Goal: Transaction & Acquisition: Purchase product/service

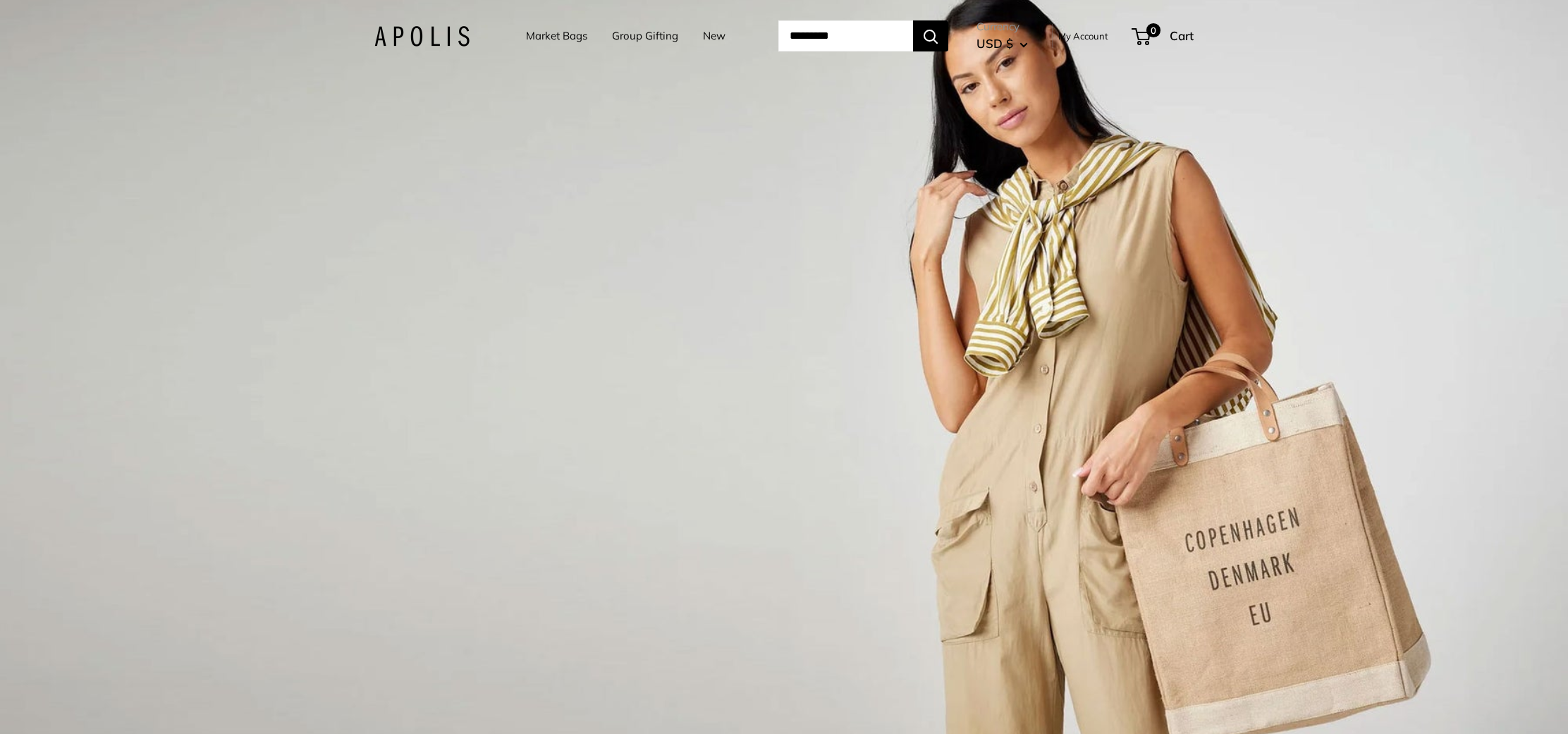
click at [548, 39] on link "Market Bags" at bounding box center [556, 37] width 61 height 20
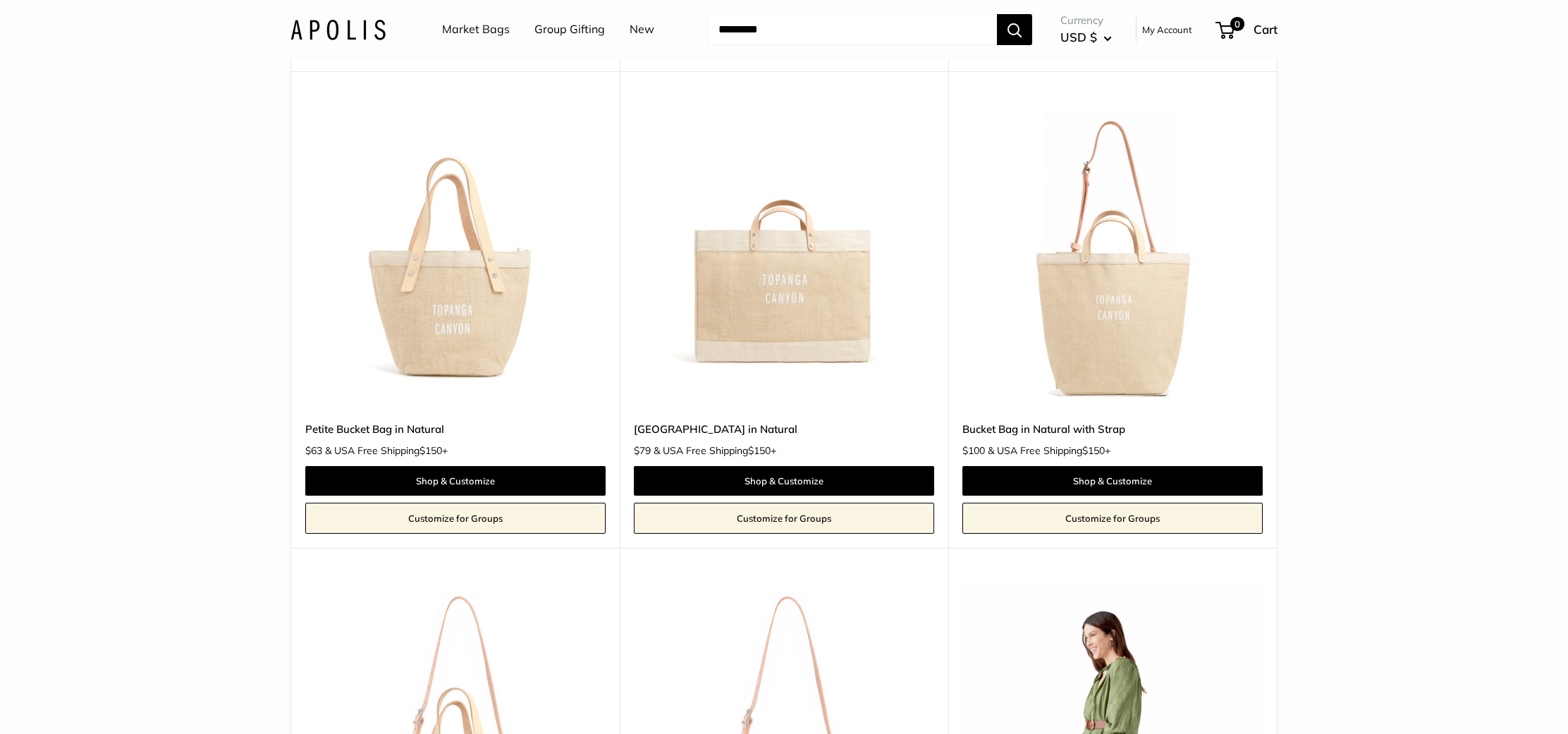
scroll to position [1184, 0]
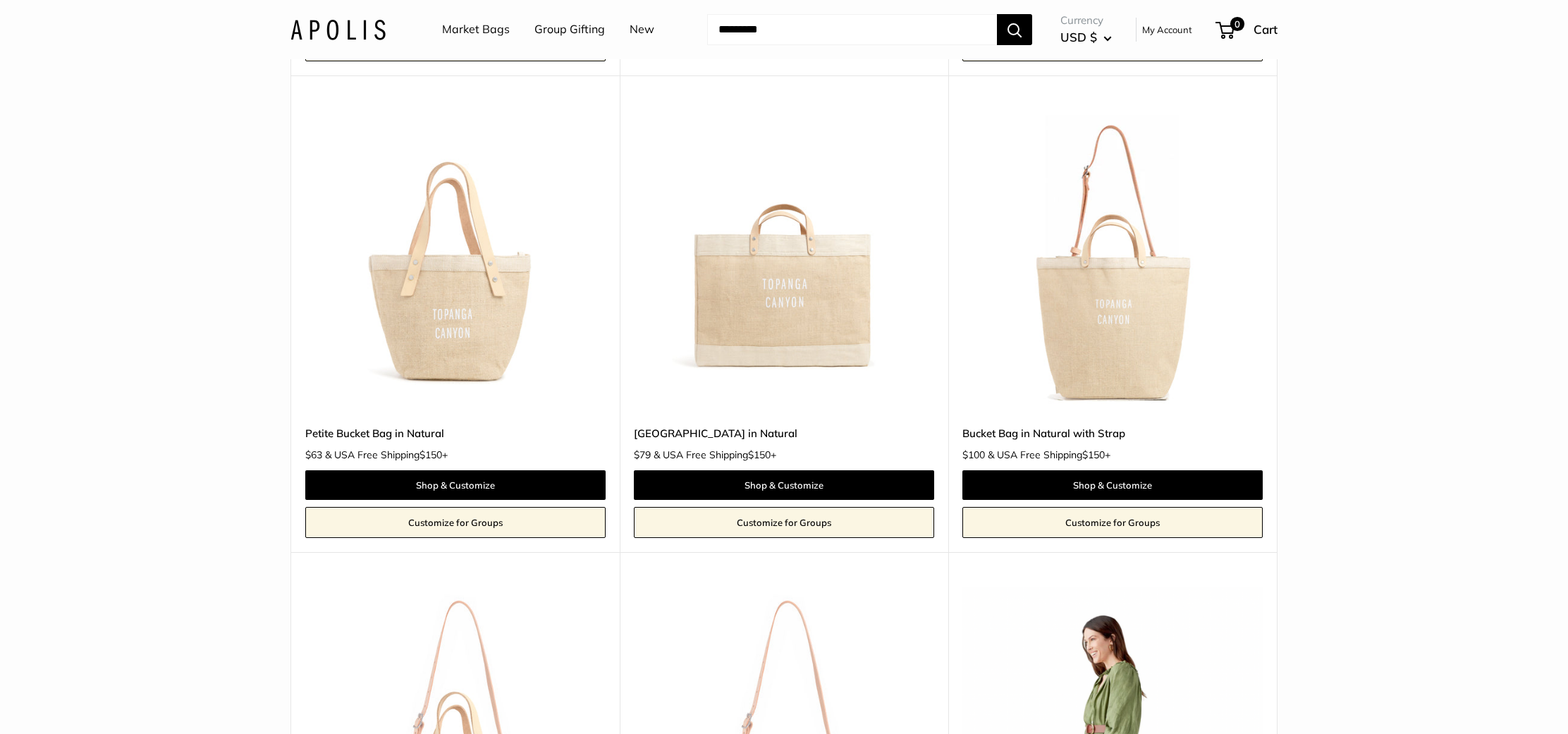
click at [0, 0] on img at bounding box center [0, 0] width 0 height 0
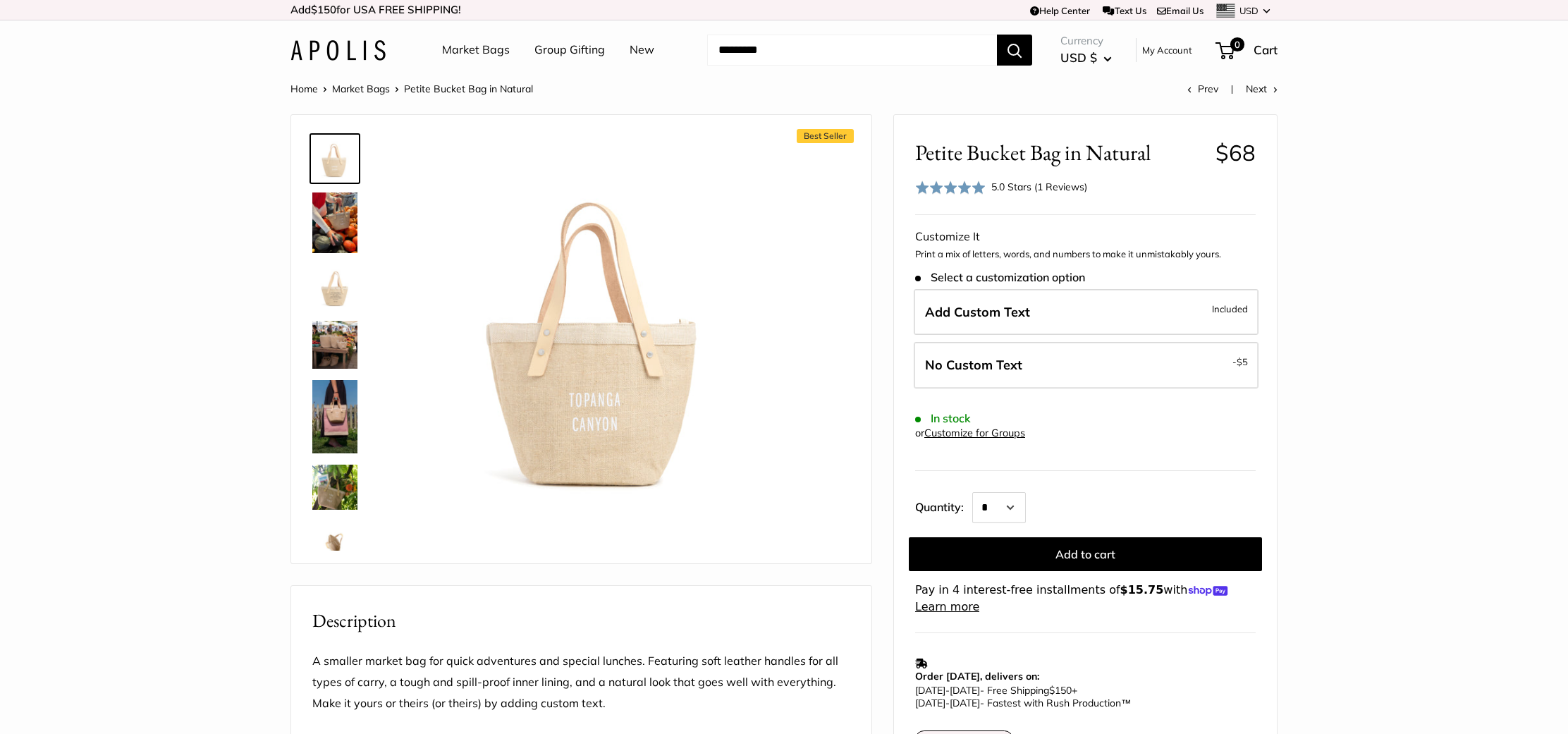
click at [376, 89] on link "Market Bags" at bounding box center [361, 89] width 57 height 13
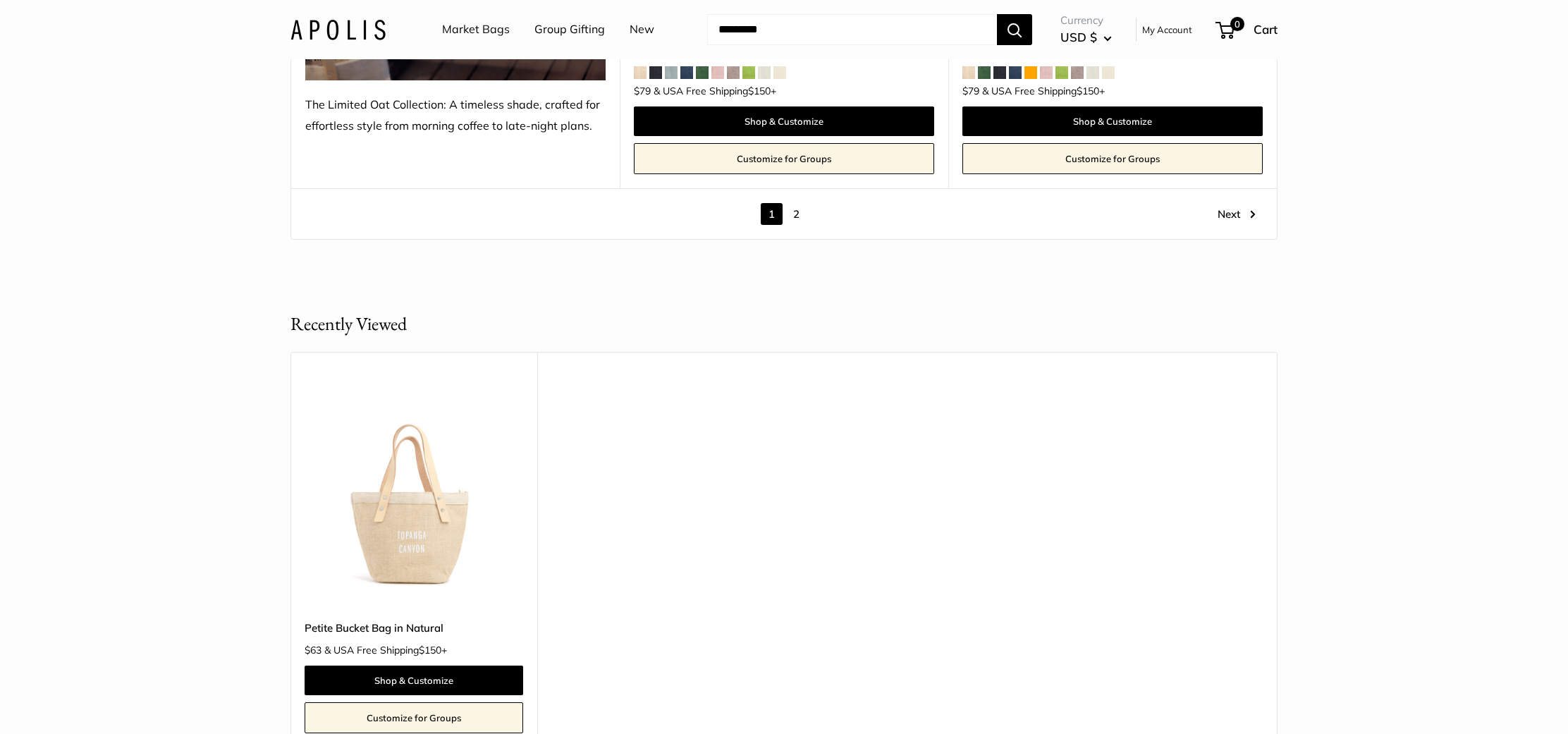
scroll to position [8331, 0]
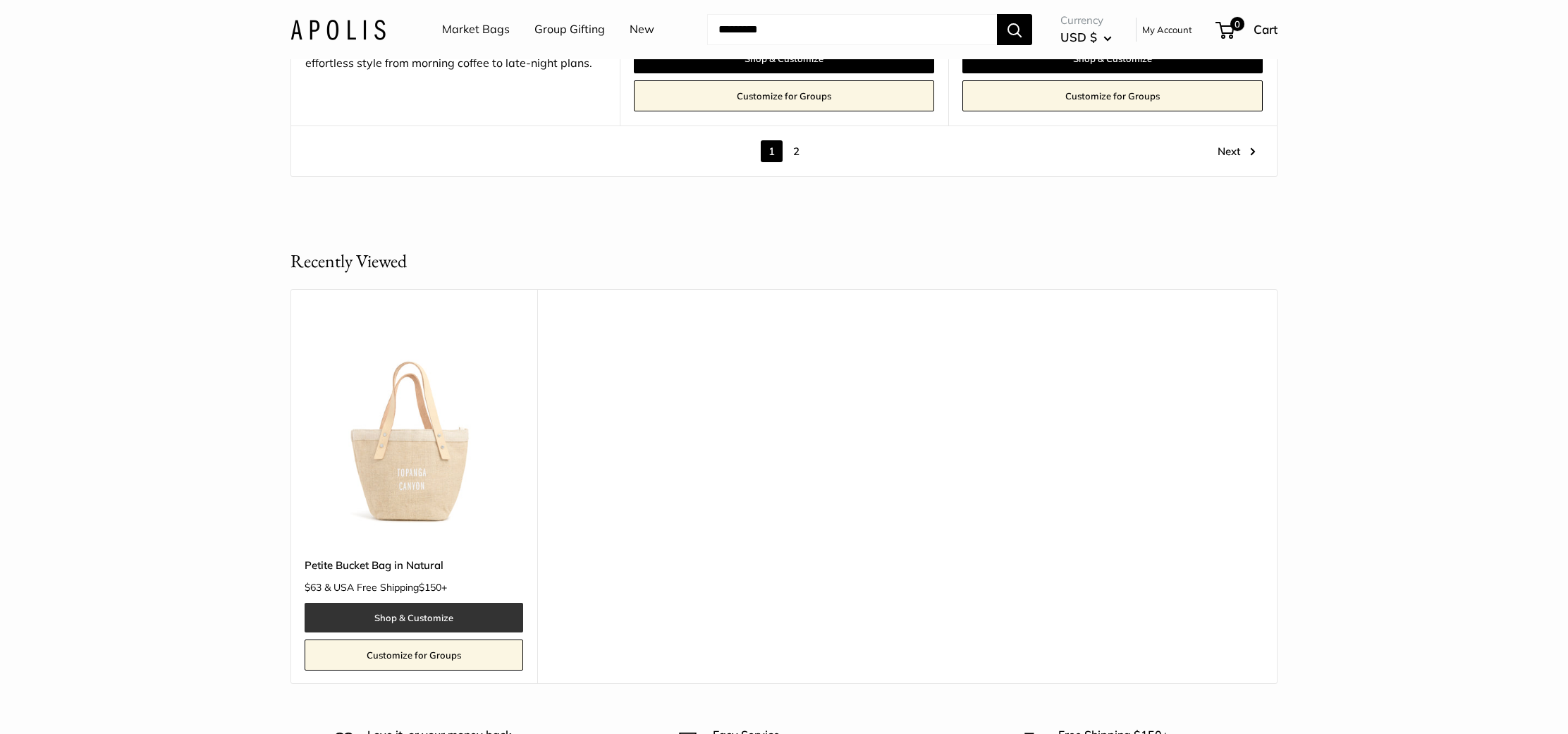
click at [399, 603] on link "Shop & Customize" at bounding box center [414, 618] width 219 height 29
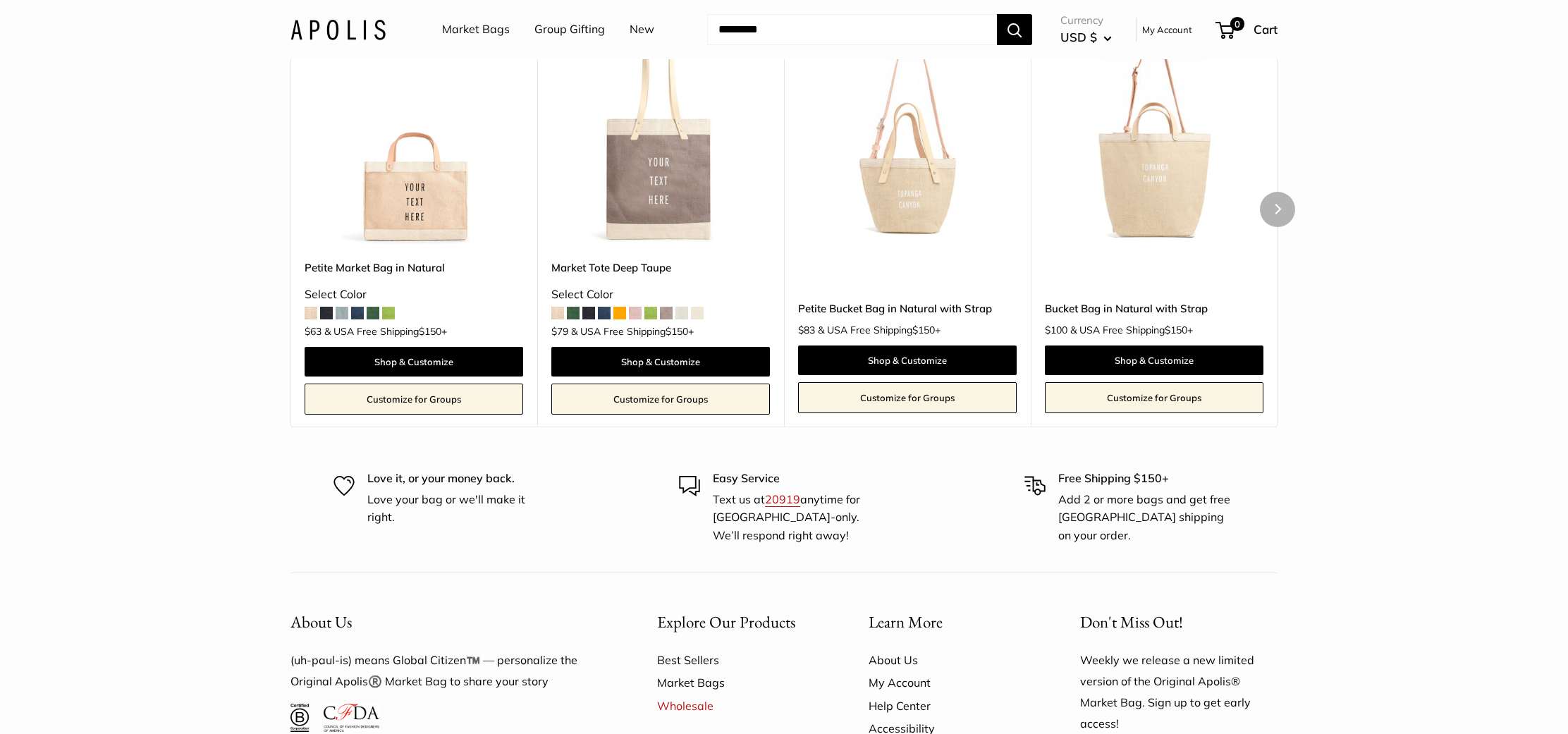
scroll to position [3172, 0]
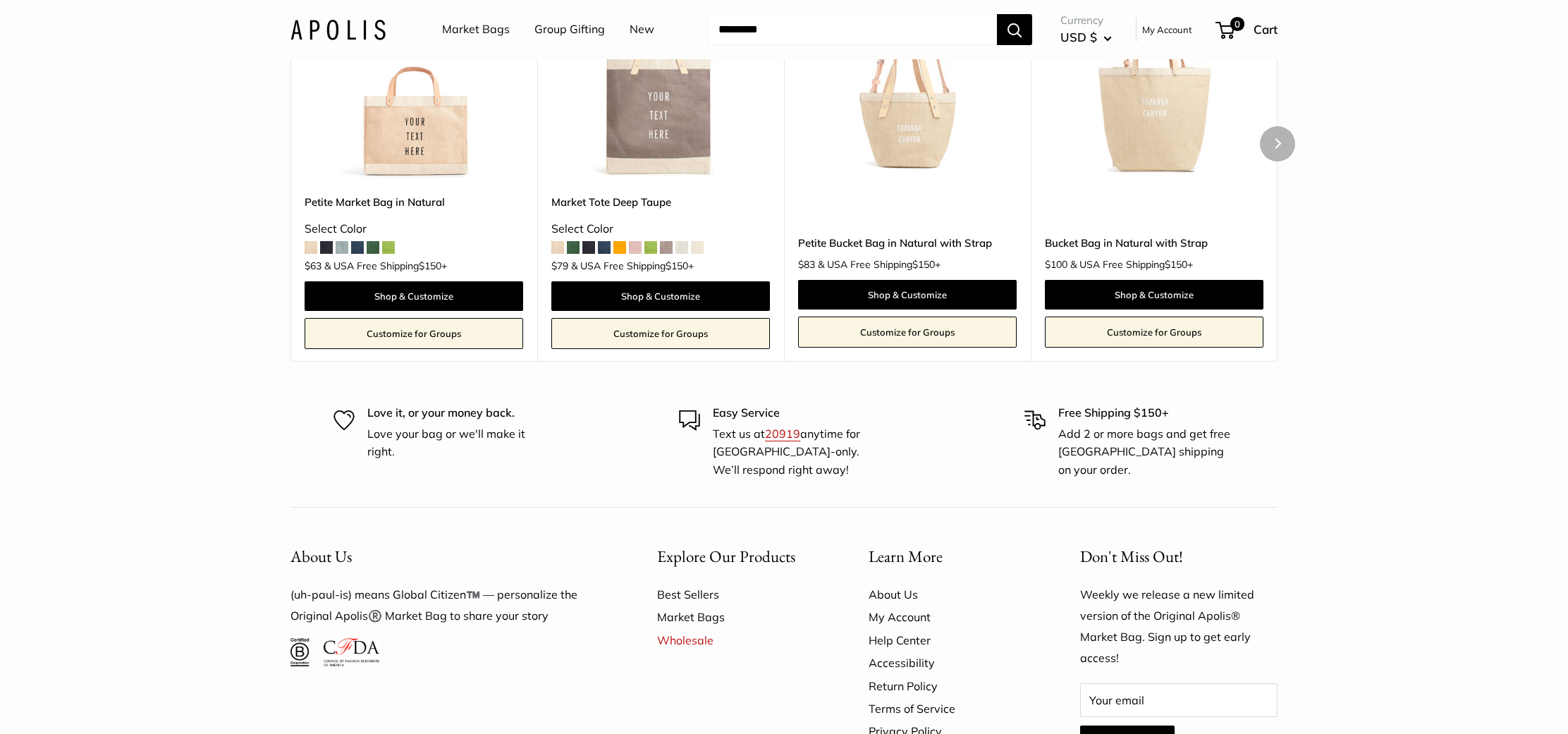
click at [0, 0] on img at bounding box center [0, 0] width 0 height 0
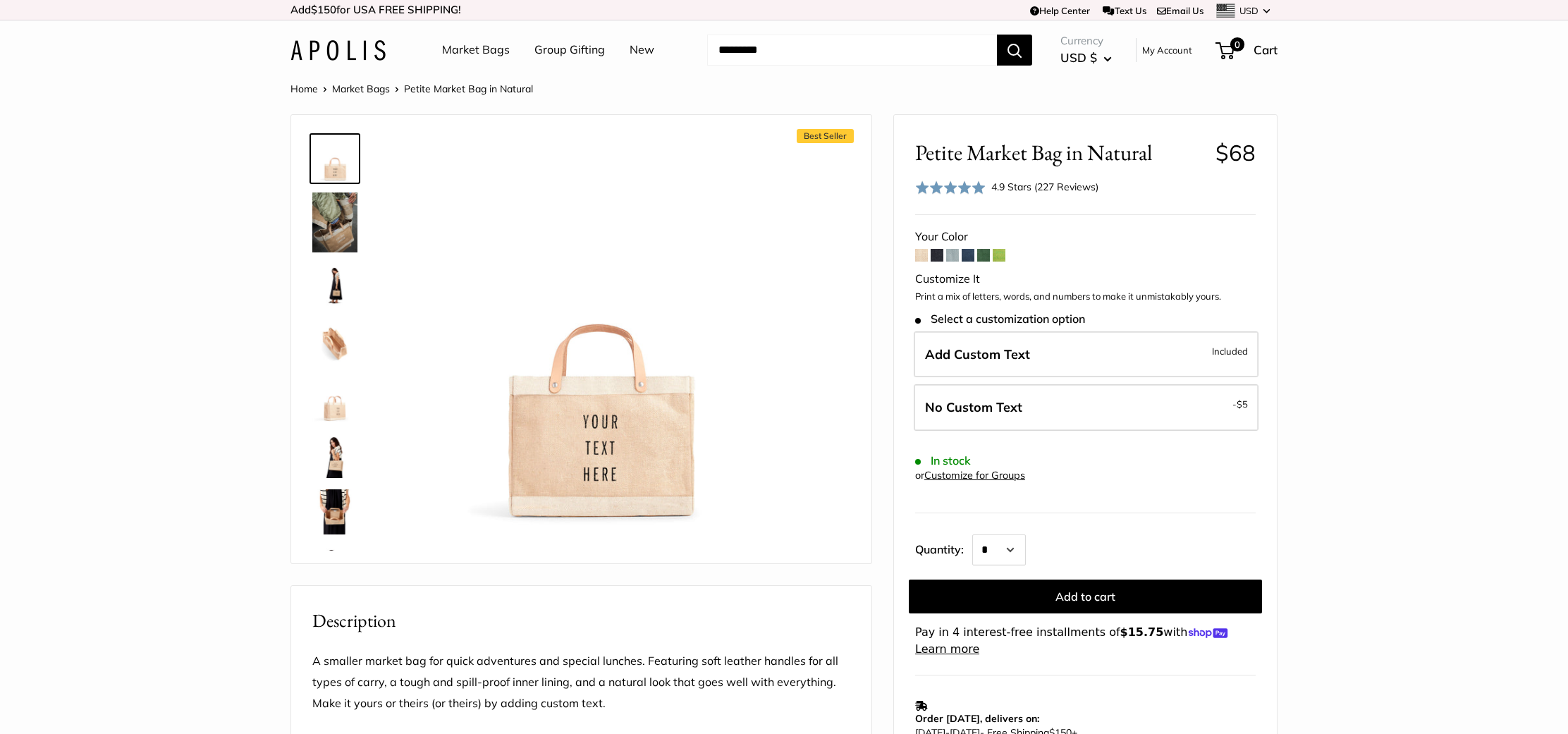
click at [981, 250] on span at bounding box center [984, 256] width 13 height 13
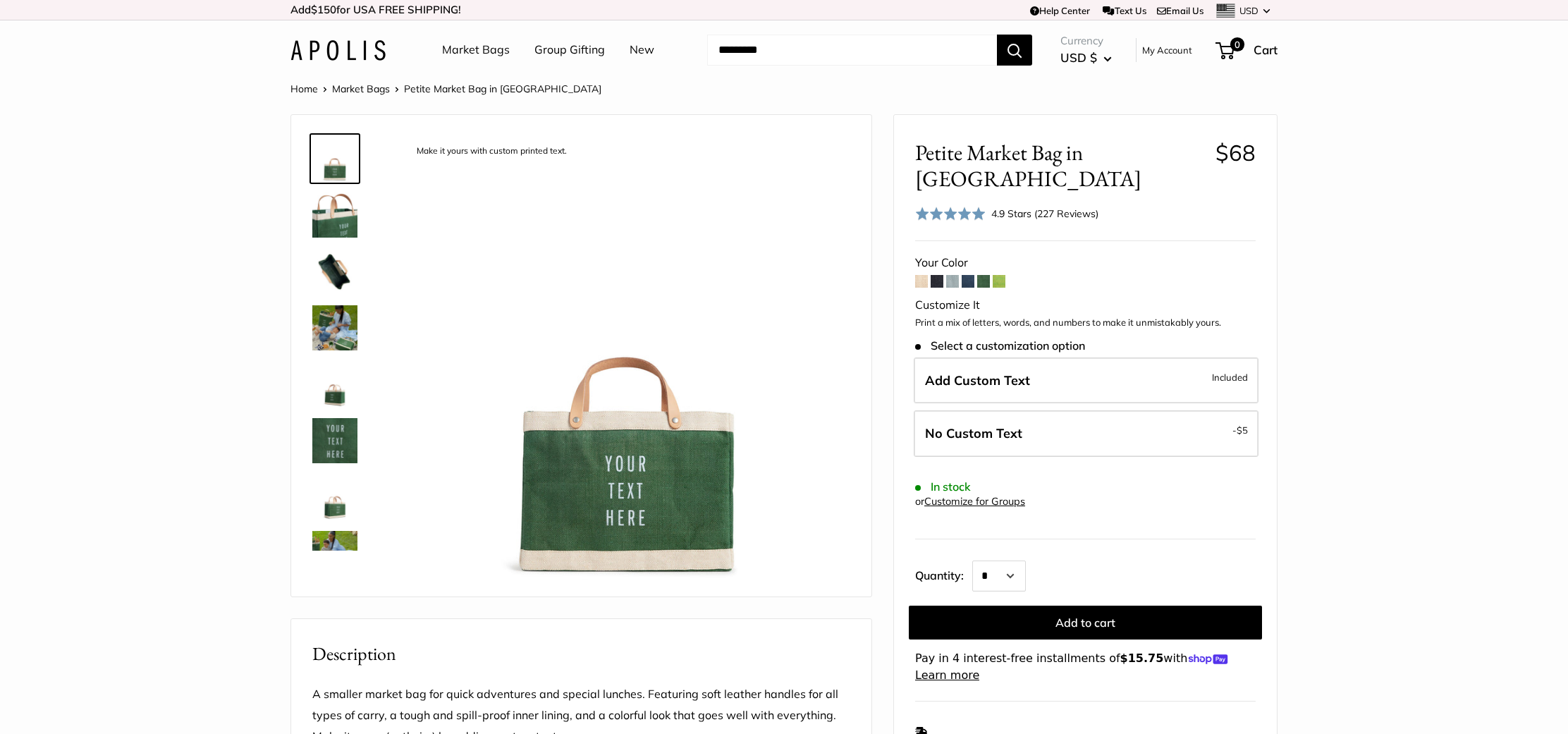
click at [968, 275] on span at bounding box center [968, 281] width 13 height 13
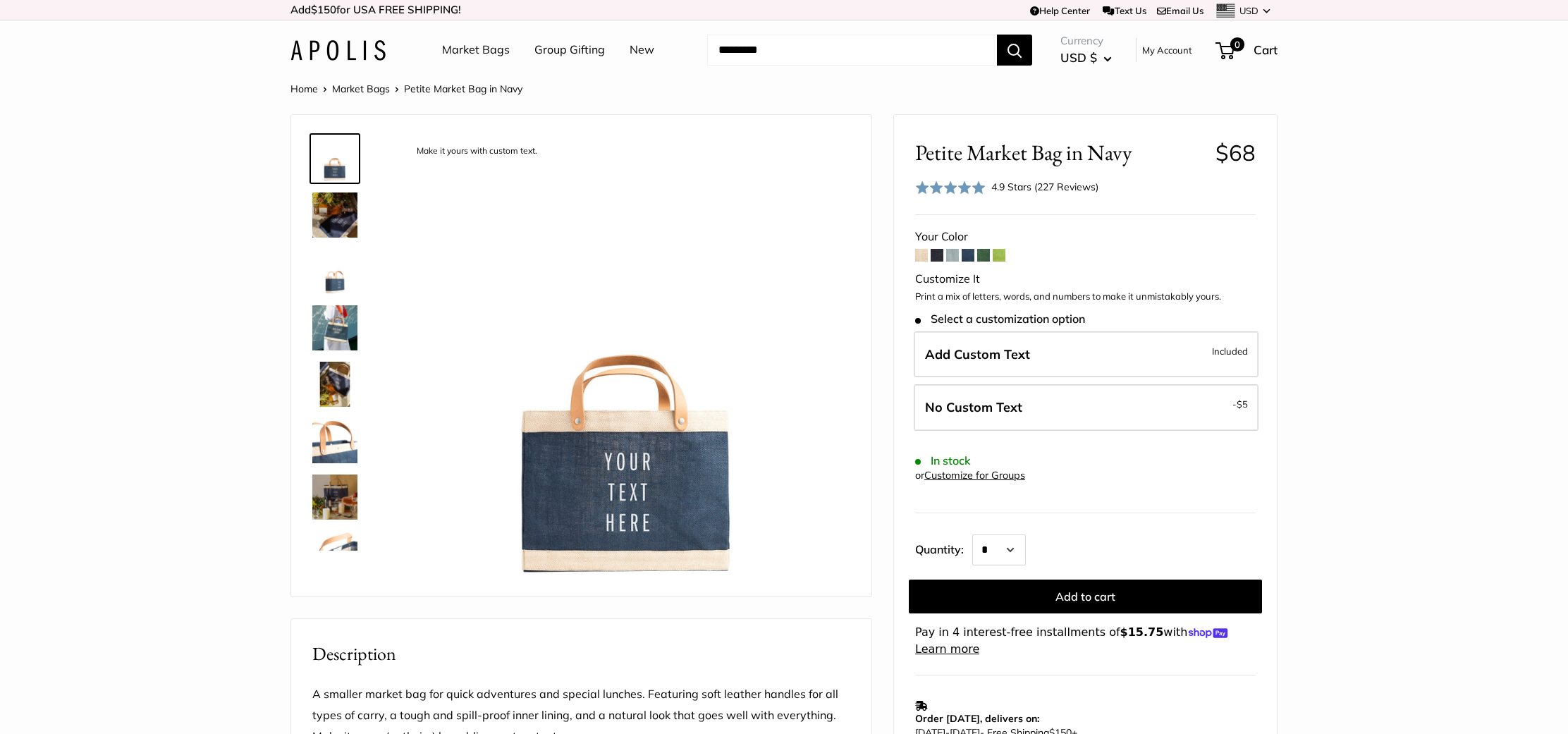
click at [464, 50] on link "Market Bags" at bounding box center [476, 49] width 68 height 21
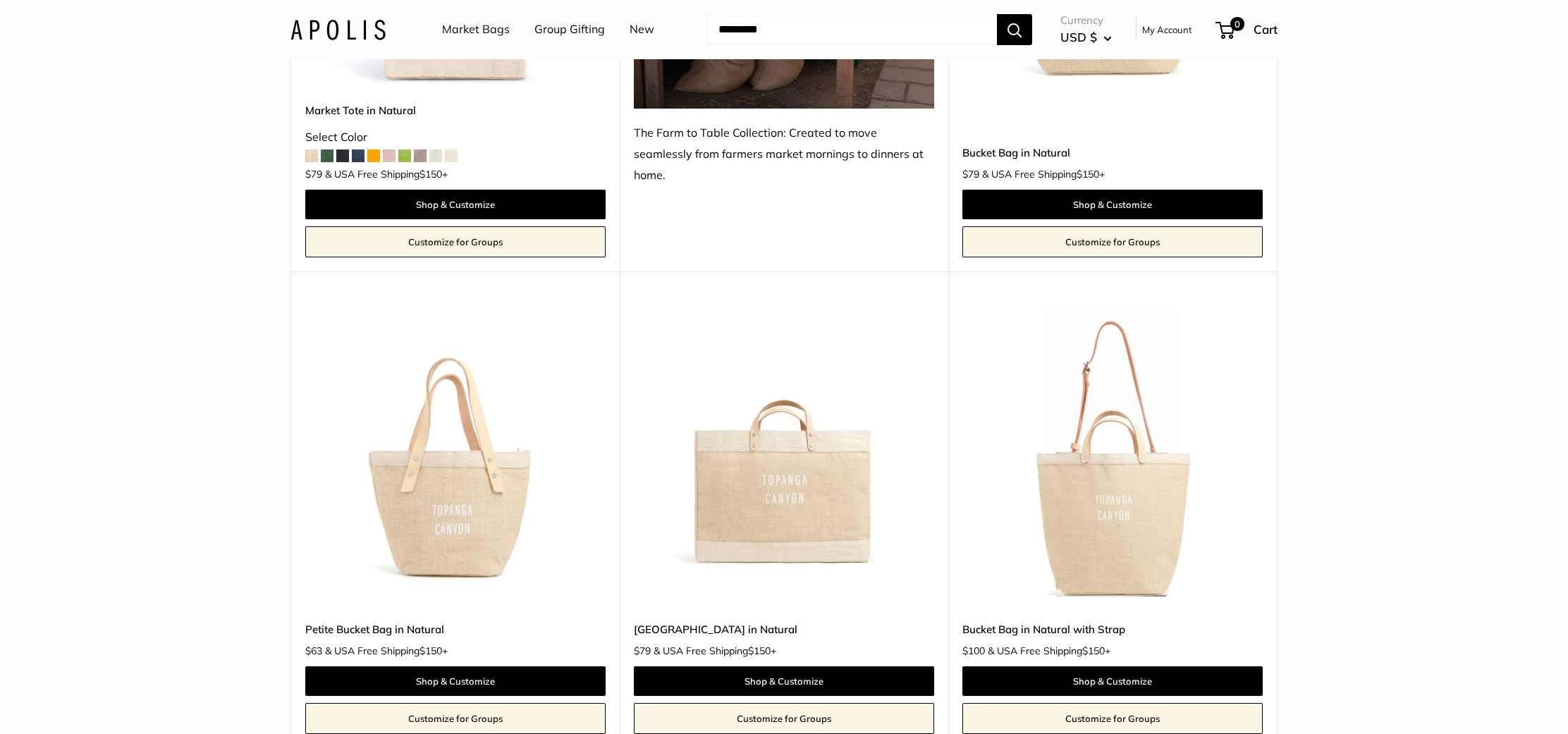
scroll to position [989, 0]
